Goal: Information Seeking & Learning: Learn about a topic

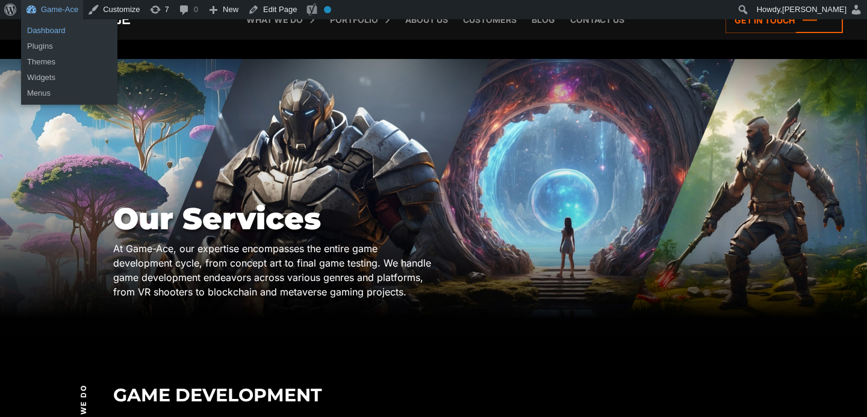
click at [52, 29] on link "Dashboard" at bounding box center [69, 31] width 96 height 16
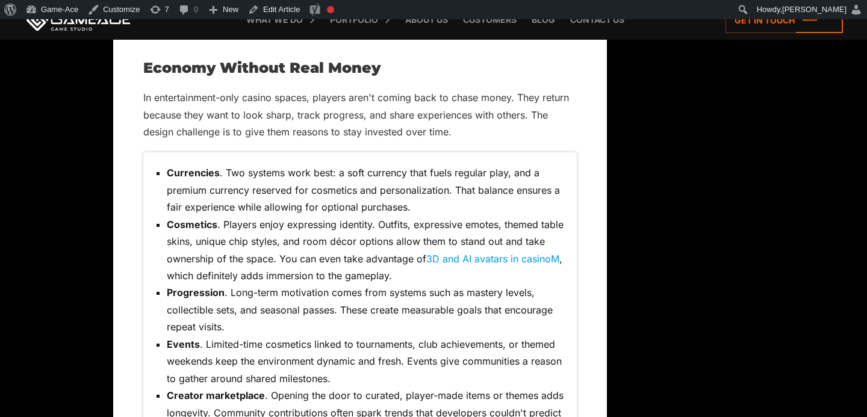
scroll to position [3731, 0]
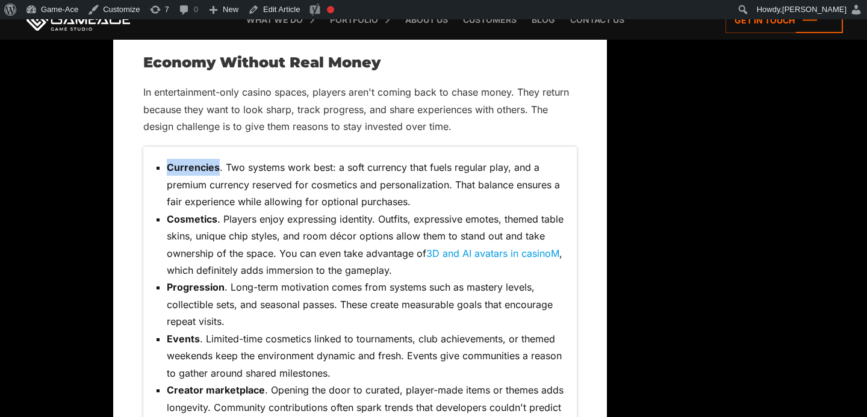
drag, startPoint x: 218, startPoint y: 101, endPoint x: 166, endPoint y: 101, distance: 51.8
click at [167, 161] on strong "Currencies" at bounding box center [193, 167] width 53 height 12
copy strong "Currencies"
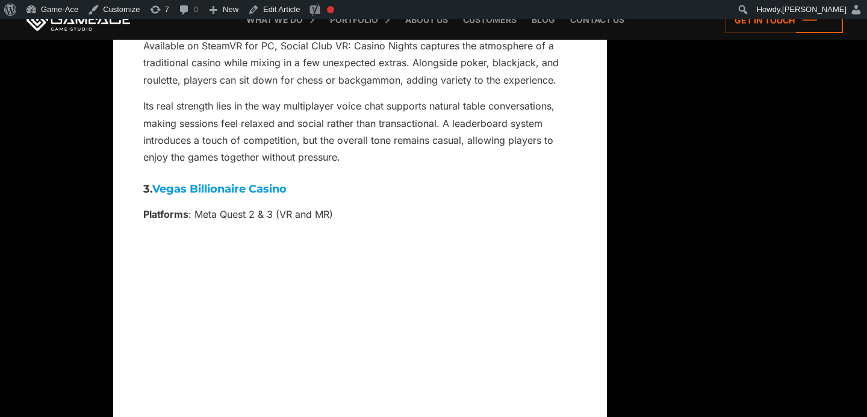
scroll to position [6650, 0]
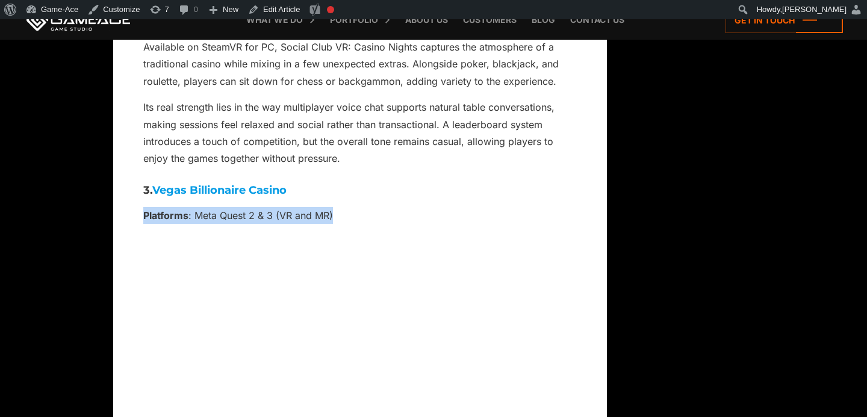
drag, startPoint x: 348, startPoint y: 95, endPoint x: 142, endPoint y: 93, distance: 206.6
copy p "Platforms : Meta Quest 2 & 3 (VR and MR)"
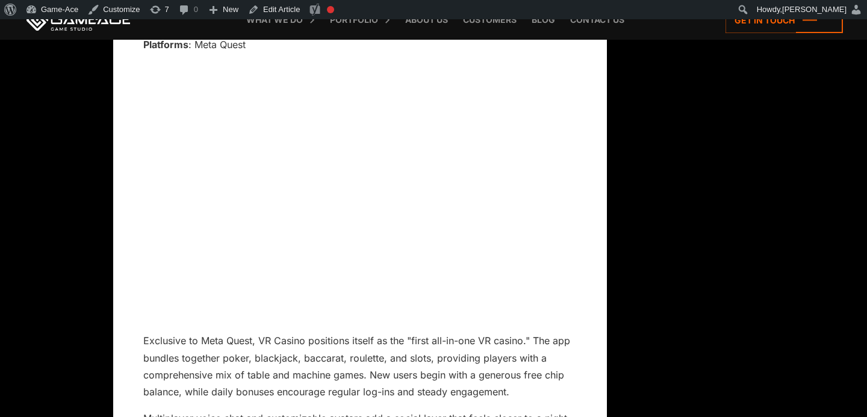
scroll to position [7359, 0]
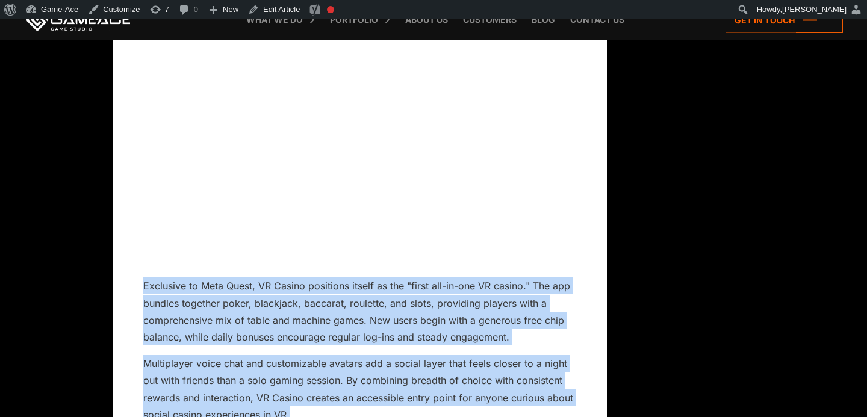
drag, startPoint x: 284, startPoint y: 298, endPoint x: 123, endPoint y: 163, distance: 209.5
copy div "Exclusive to Meta Quest, VR Casino positions itself as the "first all-in-one VR…"
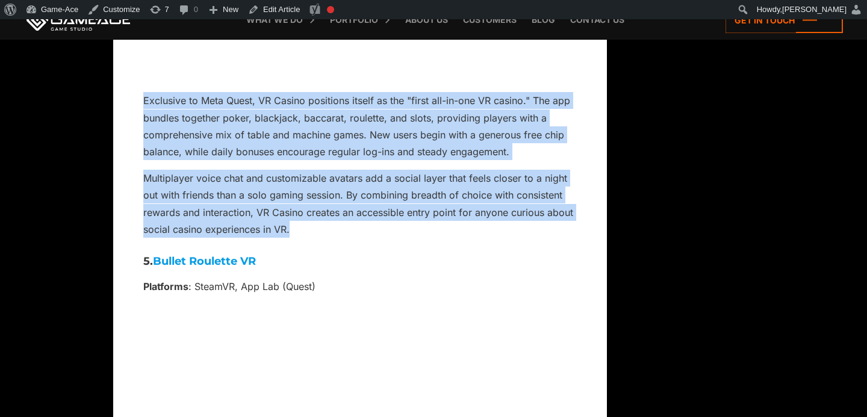
scroll to position [7542, 0]
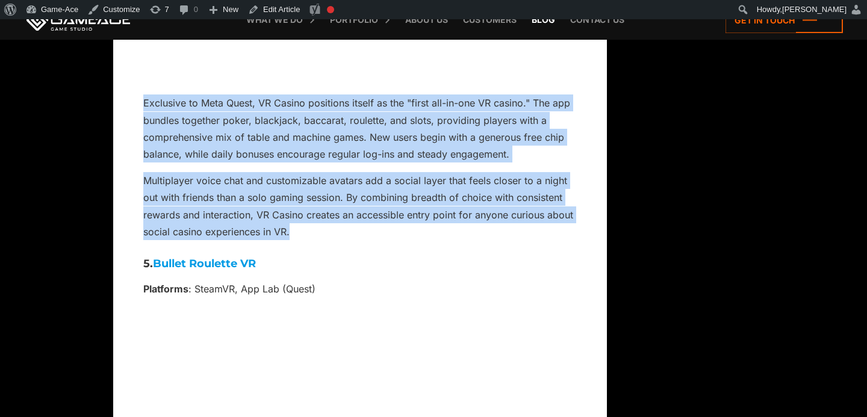
click at [544, 23] on link "Blog" at bounding box center [544, 20] width 36 height 40
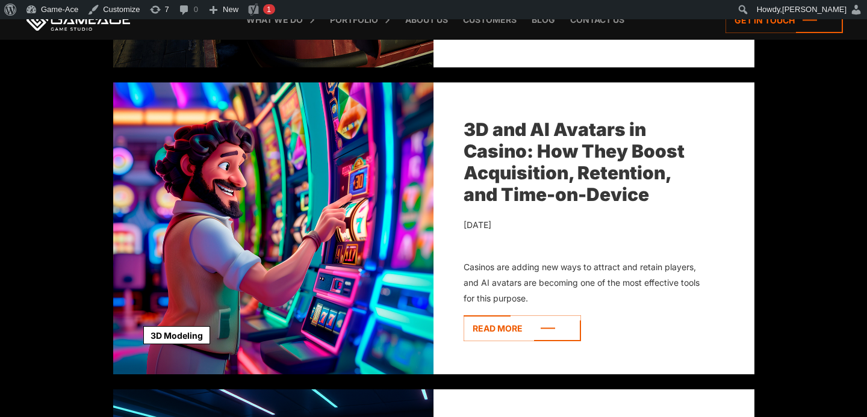
scroll to position [706, 0]
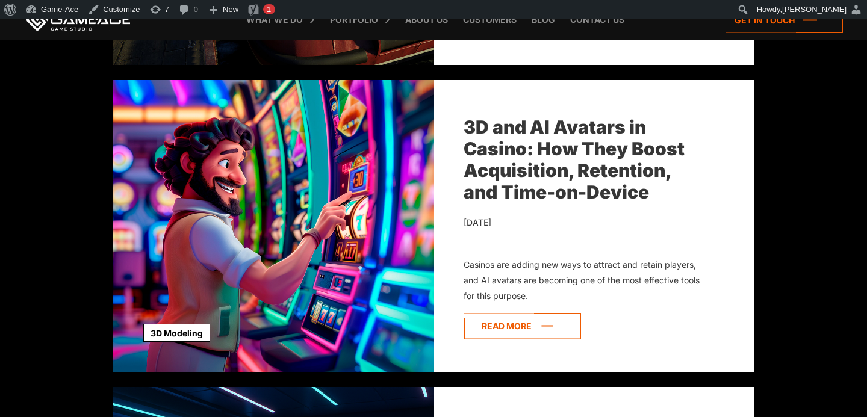
click at [523, 330] on icon at bounding box center [522, 326] width 117 height 26
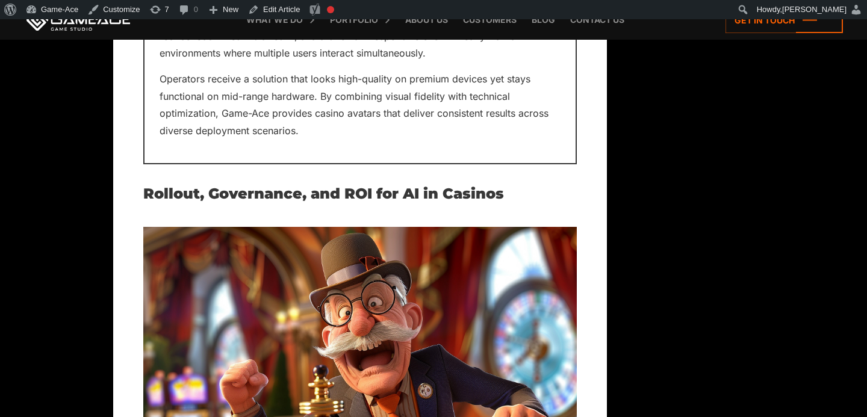
scroll to position [6914, 0]
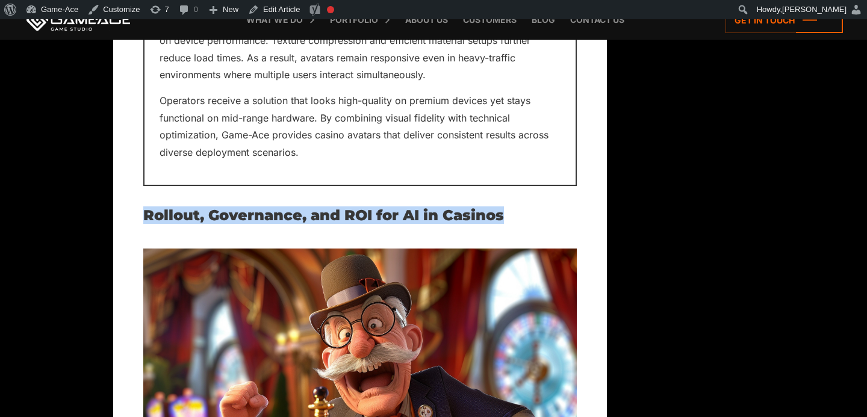
drag, startPoint x: 513, startPoint y: 203, endPoint x: 143, endPoint y: 199, distance: 369.9
click at [143, 208] on h2 "Rollout, Governance, and ROI for AI in Casinos" at bounding box center [360, 216] width 434 height 16
click at [301, 8] on link "Edit Article" at bounding box center [273, 9] width 61 height 19
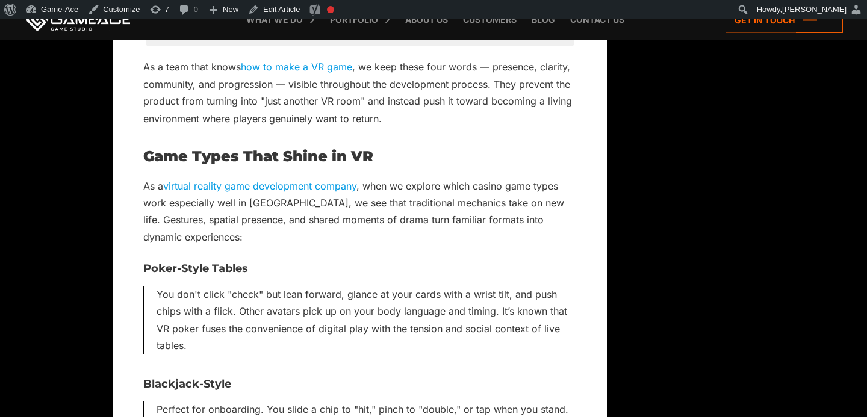
scroll to position [1762, 0]
